Goal: Entertainment & Leisure: Consume media (video, audio)

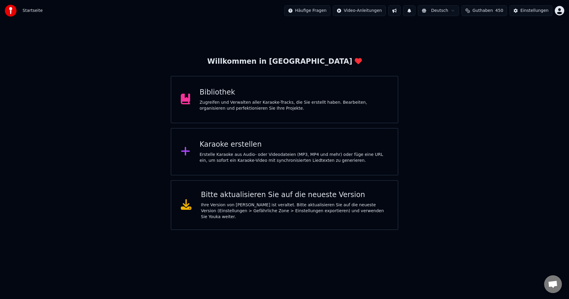
click at [212, 96] on div "Bibliothek" at bounding box center [294, 92] width 189 height 9
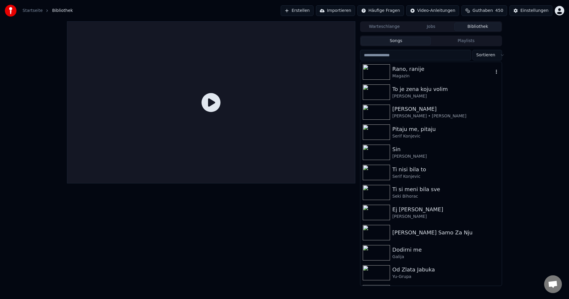
click at [374, 73] on img at bounding box center [376, 71] width 27 height 15
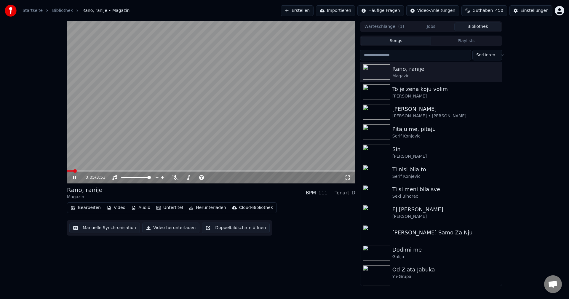
drag, startPoint x: 76, startPoint y: 172, endPoint x: 68, endPoint y: 171, distance: 8.0
click at [68, 171] on div "0:05 / 3:53" at bounding box center [211, 176] width 288 height 13
click at [67, 171] on span at bounding box center [69, 171] width 4 height 4
drag, startPoint x: 175, startPoint y: 179, endPoint x: 132, endPoint y: 179, distance: 43.5
click at [175, 179] on icon at bounding box center [175, 177] width 6 height 5
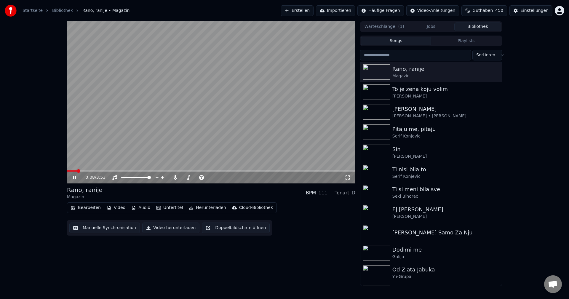
click at [77, 171] on span at bounding box center [79, 171] width 4 height 4
click at [68, 171] on span at bounding box center [109, 170] width 85 height 1
click at [76, 172] on div "0:03 / 3:53" at bounding box center [211, 178] width 288 height 12
click at [67, 171] on span at bounding box center [69, 171] width 4 height 4
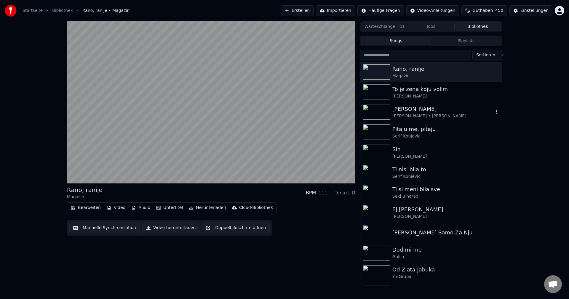
click at [371, 112] on img at bounding box center [376, 112] width 27 height 15
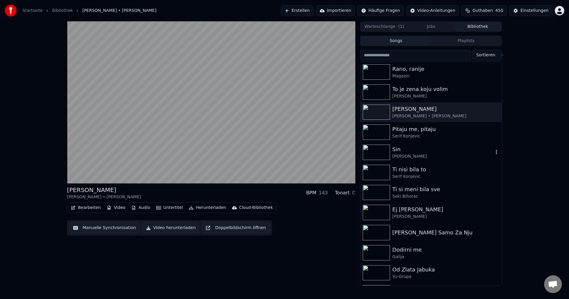
click at [378, 150] on img at bounding box center [376, 152] width 27 height 15
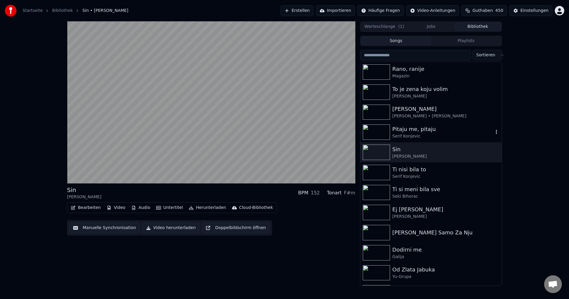
click at [370, 130] on img at bounding box center [376, 131] width 27 height 15
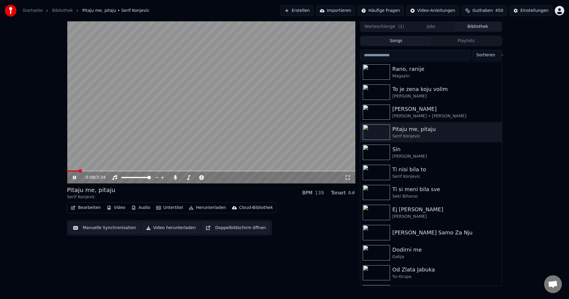
click at [105, 172] on span at bounding box center [211, 170] width 288 height 1
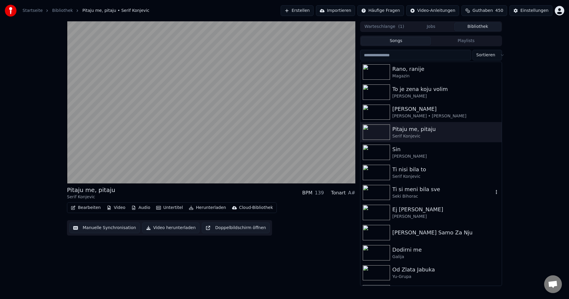
click at [372, 188] on img at bounding box center [376, 192] width 27 height 15
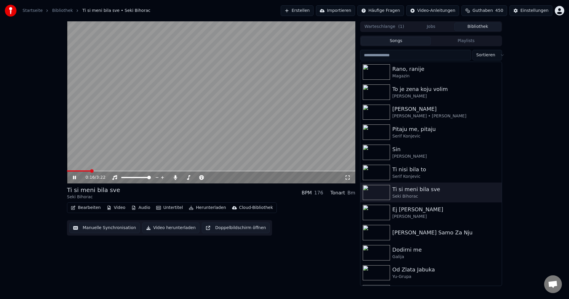
click at [107, 171] on span at bounding box center [211, 170] width 288 height 1
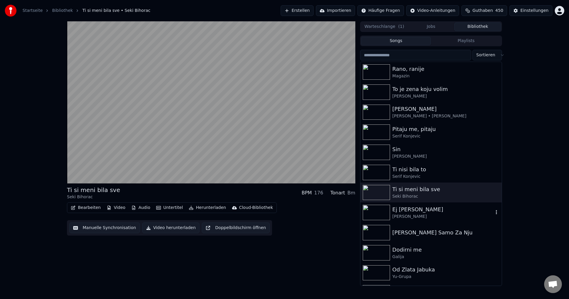
click at [369, 213] on img at bounding box center [376, 212] width 27 height 15
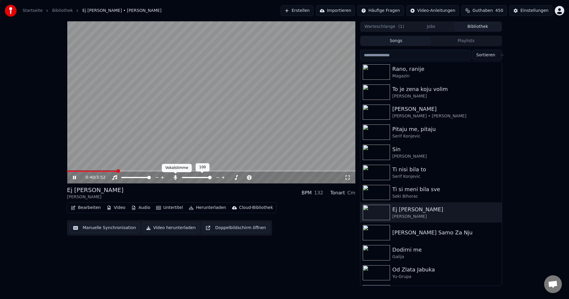
click at [174, 178] on icon at bounding box center [175, 177] width 6 height 5
click at [91, 171] on span at bounding box center [79, 170] width 25 height 1
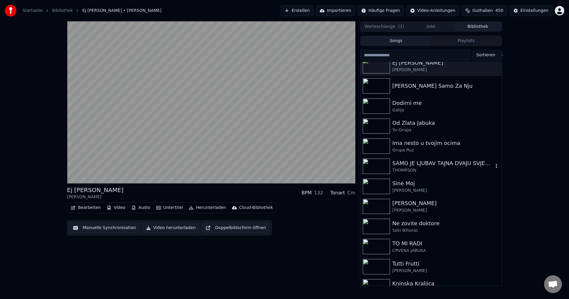
scroll to position [148, 0]
click at [375, 143] on img at bounding box center [376, 144] width 27 height 15
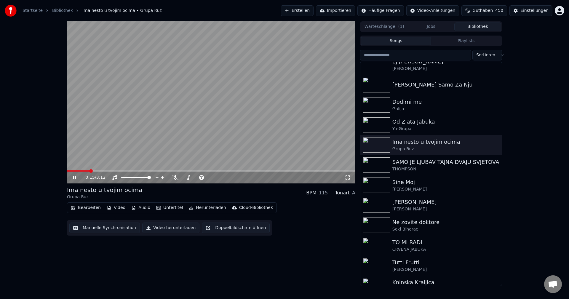
click at [89, 171] on span at bounding box center [78, 170] width 23 height 1
click at [95, 171] on span at bounding box center [102, 170] width 70 height 1
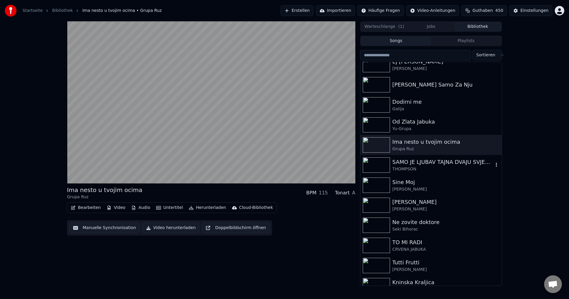
click at [366, 159] on img at bounding box center [376, 164] width 27 height 15
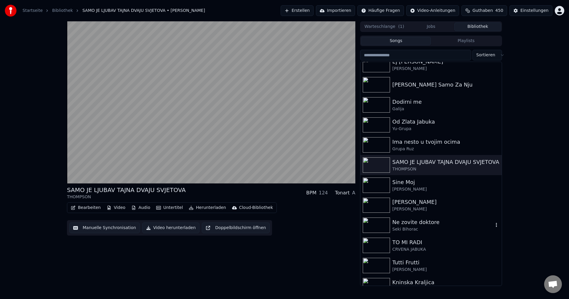
scroll to position [207, 0]
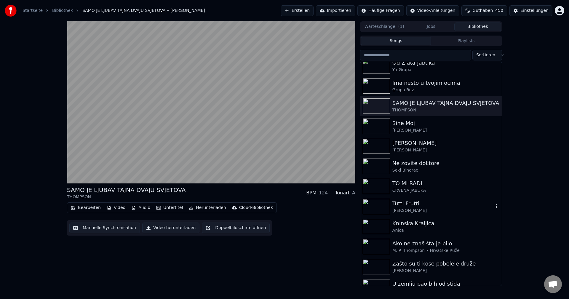
click at [376, 203] on img at bounding box center [376, 206] width 27 height 15
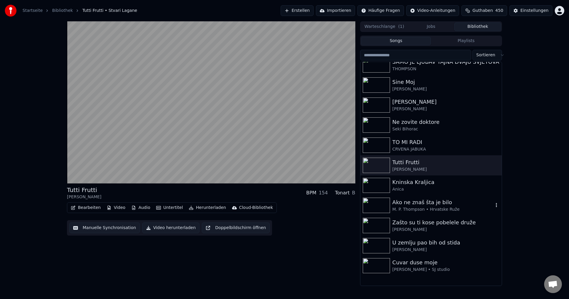
scroll to position [296, 0]
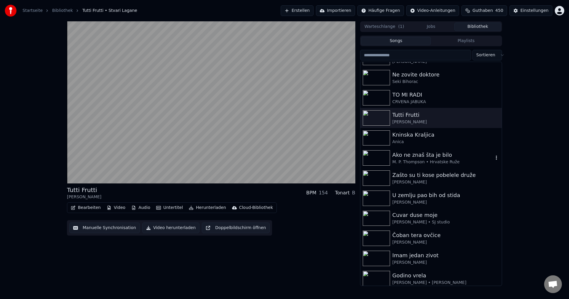
click at [376, 156] on img at bounding box center [376, 157] width 27 height 15
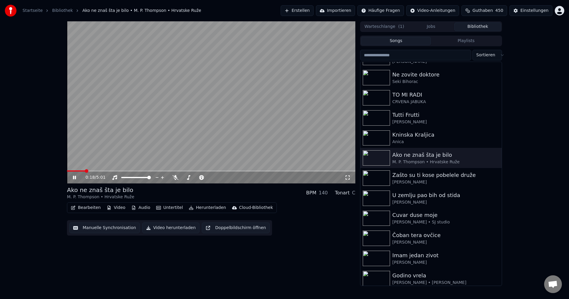
click at [85, 169] on span at bounding box center [87, 171] width 4 height 4
